Goal: Task Accomplishment & Management: Use online tool/utility

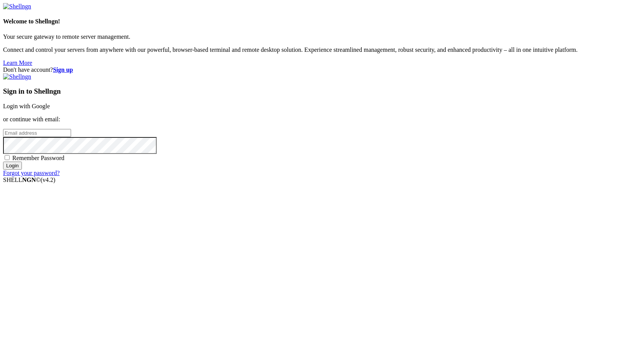
click at [50, 110] on link "Login with Google" at bounding box center [26, 106] width 47 height 7
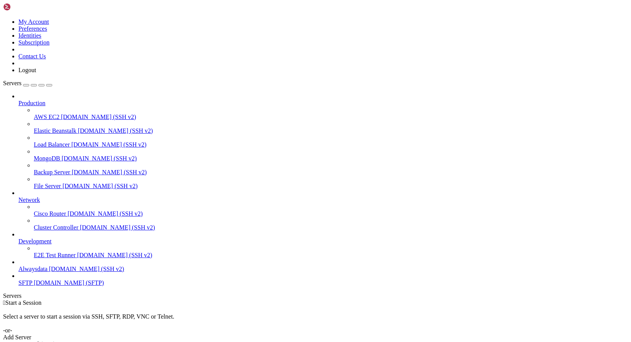
click at [45, 272] on span "Alwaysdata" at bounding box center [32, 269] width 29 height 7
click at [367, 334] on div "Add Server" at bounding box center [315, 337] width 625 height 7
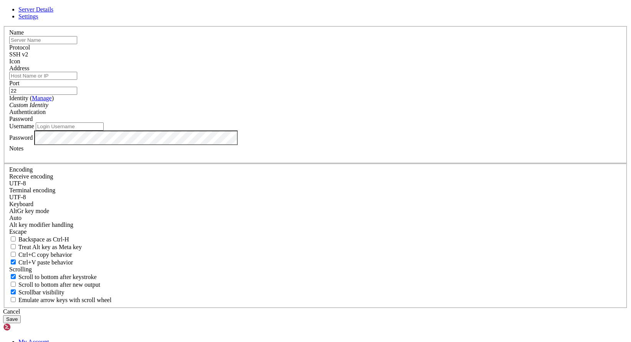
click at [364, 309] on div "Cancel" at bounding box center [315, 312] width 625 height 7
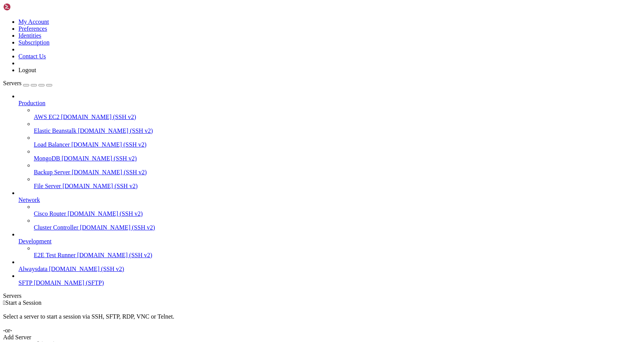
click at [32, 286] on span "SFTP" at bounding box center [25, 283] width 14 height 7
click at [58, 272] on span "[DOMAIN_NAME] (SSH v2)" at bounding box center [86, 269] width 75 height 7
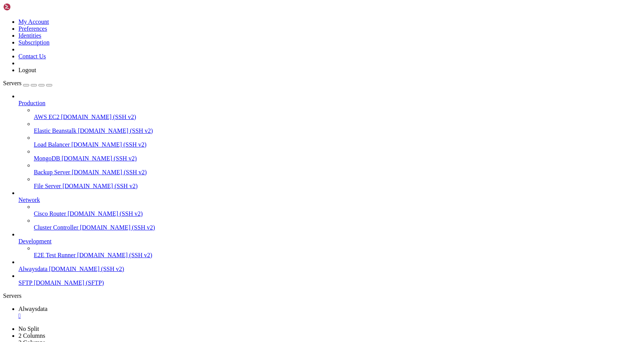
click at [392, 306] on ul "Alwaysdata " at bounding box center [315, 313] width 625 height 14
